Goal: Task Accomplishment & Management: Manage account settings

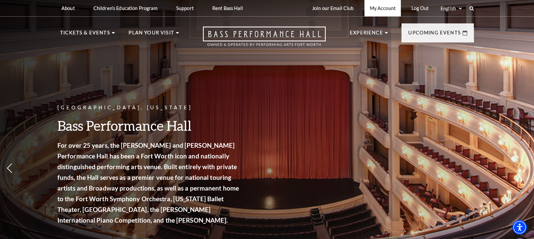
click at [376, 10] on link "My Account" at bounding box center [383, 8] width 36 height 16
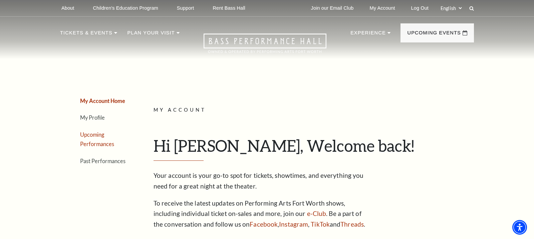
click at [96, 141] on link "Upcoming Performances" at bounding box center [97, 139] width 34 height 16
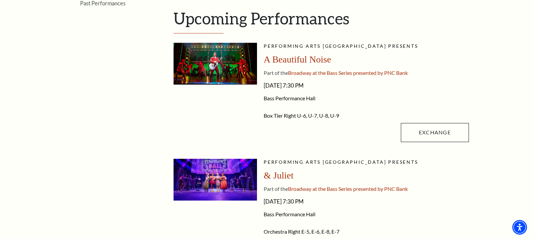
scroll to position [149, 0]
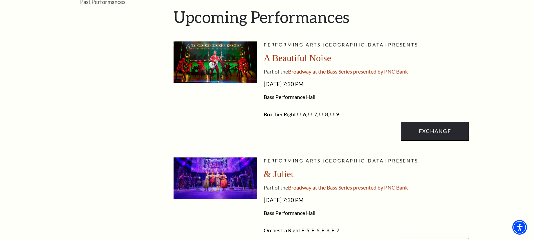
click at [433, 129] on link "Exchange" at bounding box center [435, 131] width 68 height 19
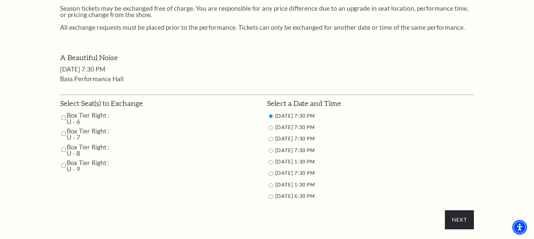
scroll to position [286, 0]
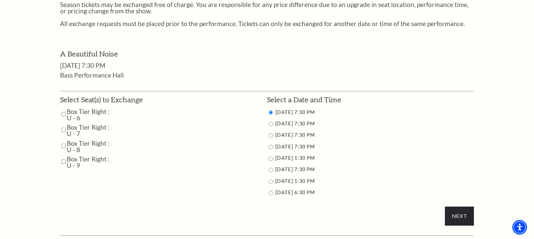
click at [62, 108] on input "Box Tier Right : U - 6" at bounding box center [63, 114] width 4 height 12
checkbox input "true"
click at [61, 125] on input "Box Tier Right : U - 7" at bounding box center [63, 130] width 4 height 12
checkbox input "true"
click at [61, 141] on input "Box Tier Right : U - 8" at bounding box center [63, 146] width 4 height 12
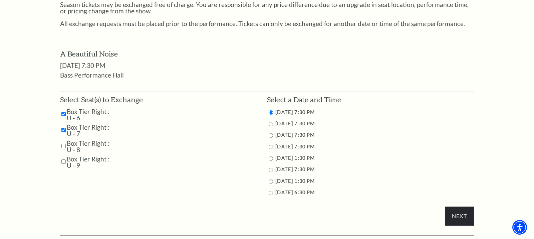
checkbox input "true"
click at [61, 156] on input "Box Tier Right : U - 9" at bounding box center [63, 162] width 4 height 12
checkbox input "true"
click at [454, 210] on input "Next" at bounding box center [459, 215] width 29 height 19
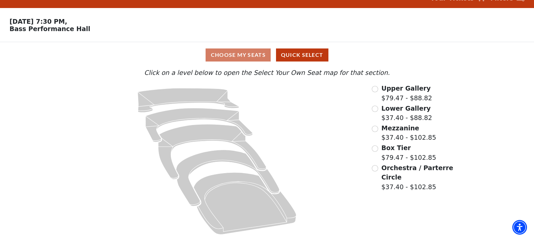
scroll to position [13, 0]
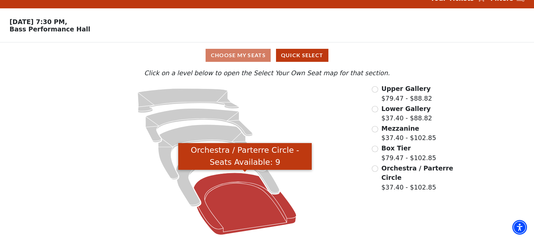
click at [243, 198] on icon "Orchestra / Parterre Circle - Seats Available: 9" at bounding box center [245, 204] width 103 height 62
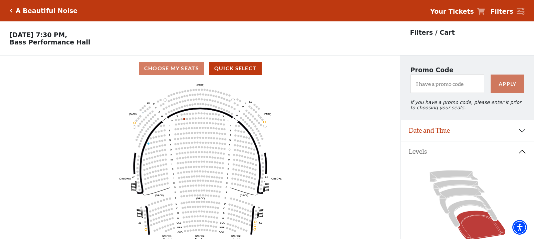
scroll to position [31, 0]
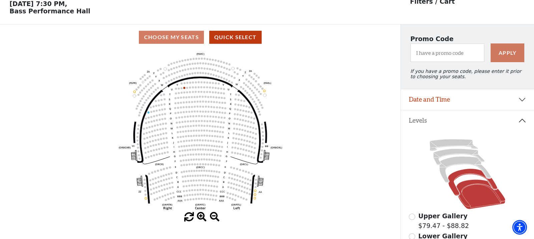
click at [461, 173] on icon at bounding box center [472, 182] width 49 height 27
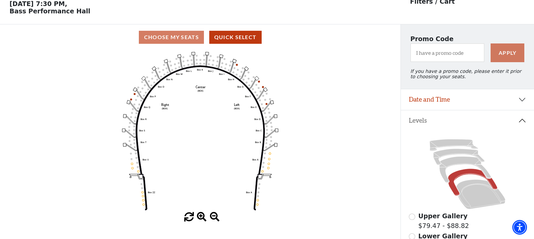
click at [522, 99] on button "Date and Time" at bounding box center [467, 99] width 133 height 21
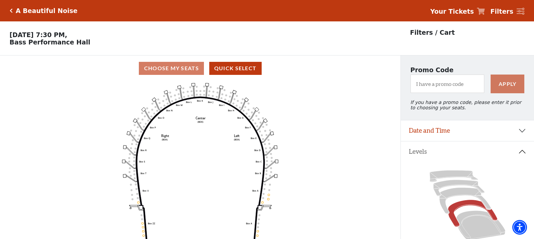
scroll to position [31, 0]
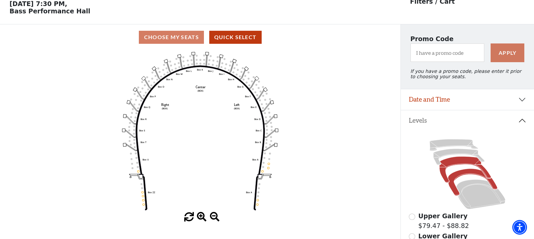
click at [454, 160] on icon at bounding box center [466, 170] width 52 height 26
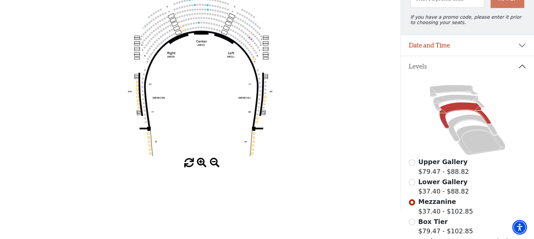
scroll to position [49, 0]
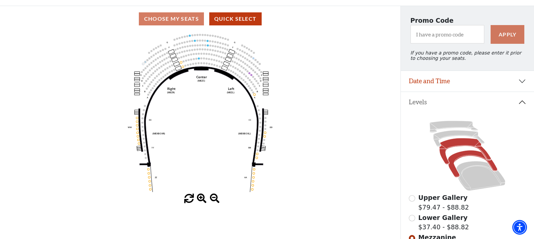
click at [461, 156] on icon at bounding box center [472, 163] width 49 height 27
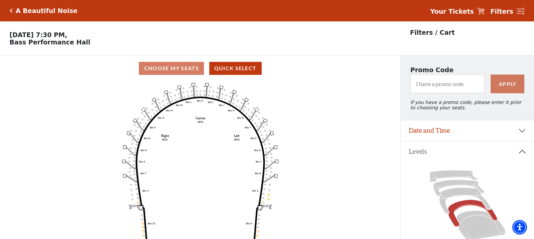
scroll to position [0, 0]
click at [10, 11] on icon "Click here to go back to filters" at bounding box center [11, 10] width 3 height 5
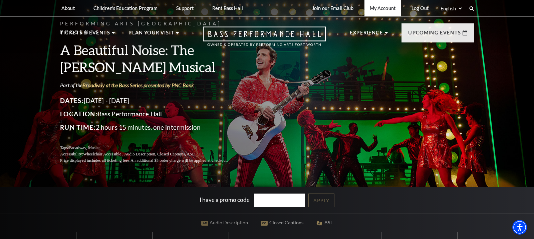
click at [376, 10] on link "My Account" at bounding box center [383, 8] width 36 height 16
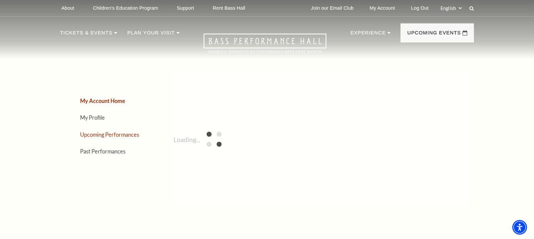
click at [96, 133] on link "Upcoming Performances" at bounding box center [109, 134] width 59 height 6
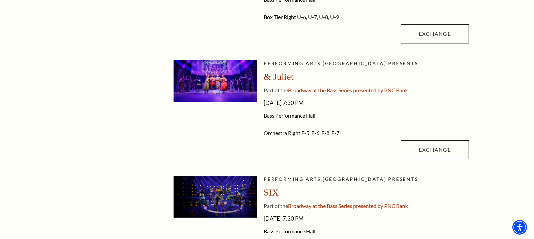
scroll to position [249, 0]
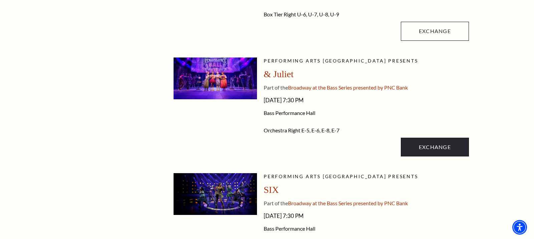
click at [426, 146] on link "Exchange" at bounding box center [435, 147] width 68 height 19
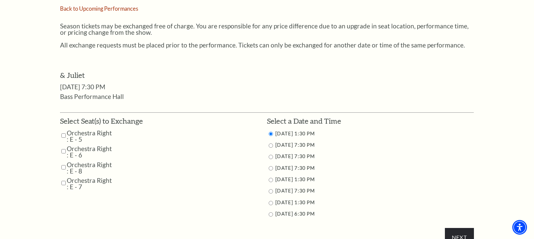
scroll to position [294, 0]
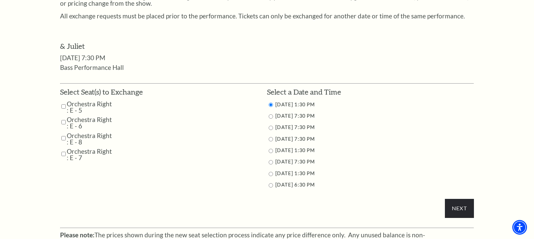
click at [62, 101] on input "Orchestra Right : E - 5" at bounding box center [63, 107] width 4 height 12
checkbox input "true"
click at [61, 116] on input "Orchestra Right : E - 6" at bounding box center [63, 122] width 4 height 12
checkbox input "true"
click at [62, 132] on input "Orchestra Right : E - 8" at bounding box center [63, 138] width 4 height 12
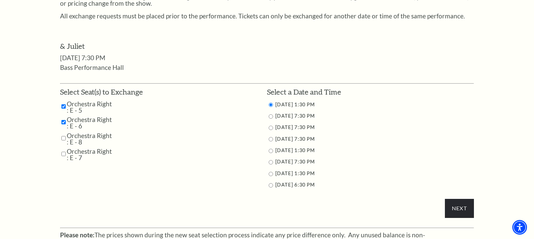
checkbox input "true"
click at [61, 148] on input "Orchestra Right : E - 7" at bounding box center [63, 154] width 4 height 12
checkbox input "true"
click at [270, 149] on input "11/15/2025 1:30 PM" at bounding box center [271, 151] width 4 height 4
radio input "true"
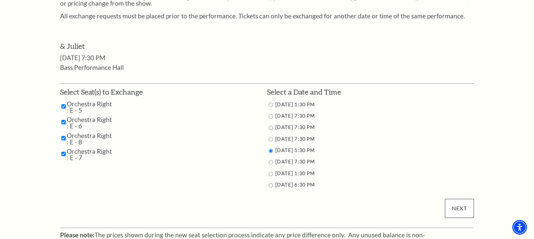
click at [458, 201] on input "Next" at bounding box center [459, 208] width 29 height 19
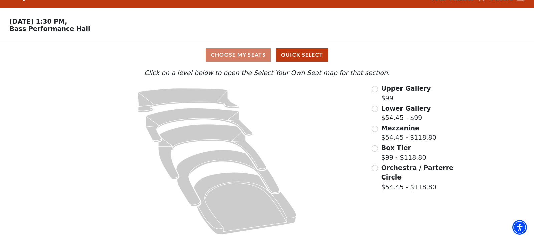
scroll to position [13, 0]
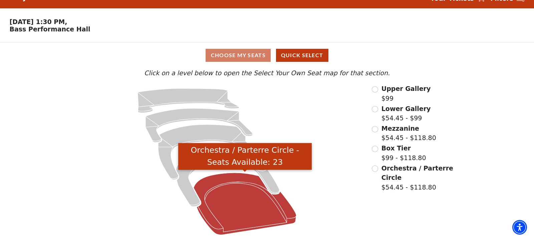
click at [242, 200] on icon "Orchestra / Parterre Circle - Seats Available: 23" at bounding box center [245, 204] width 103 height 62
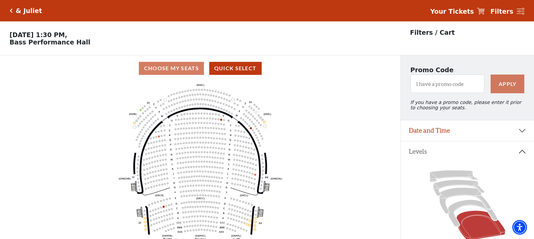
scroll to position [0, 0]
click at [14, 12] on div "& Juliet" at bounding box center [27, 11] width 29 height 8
click at [10, 10] on icon "Click here to go back to filters" at bounding box center [11, 10] width 3 height 5
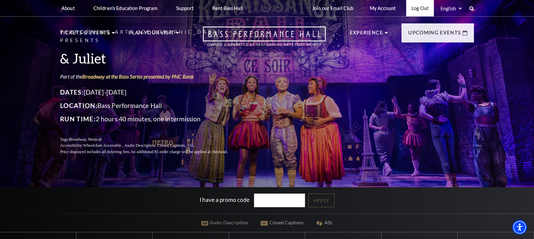
click at [416, 8] on link "Log Out" at bounding box center [421, 8] width 28 height 16
